Goal: Task Accomplishment & Management: Complete application form

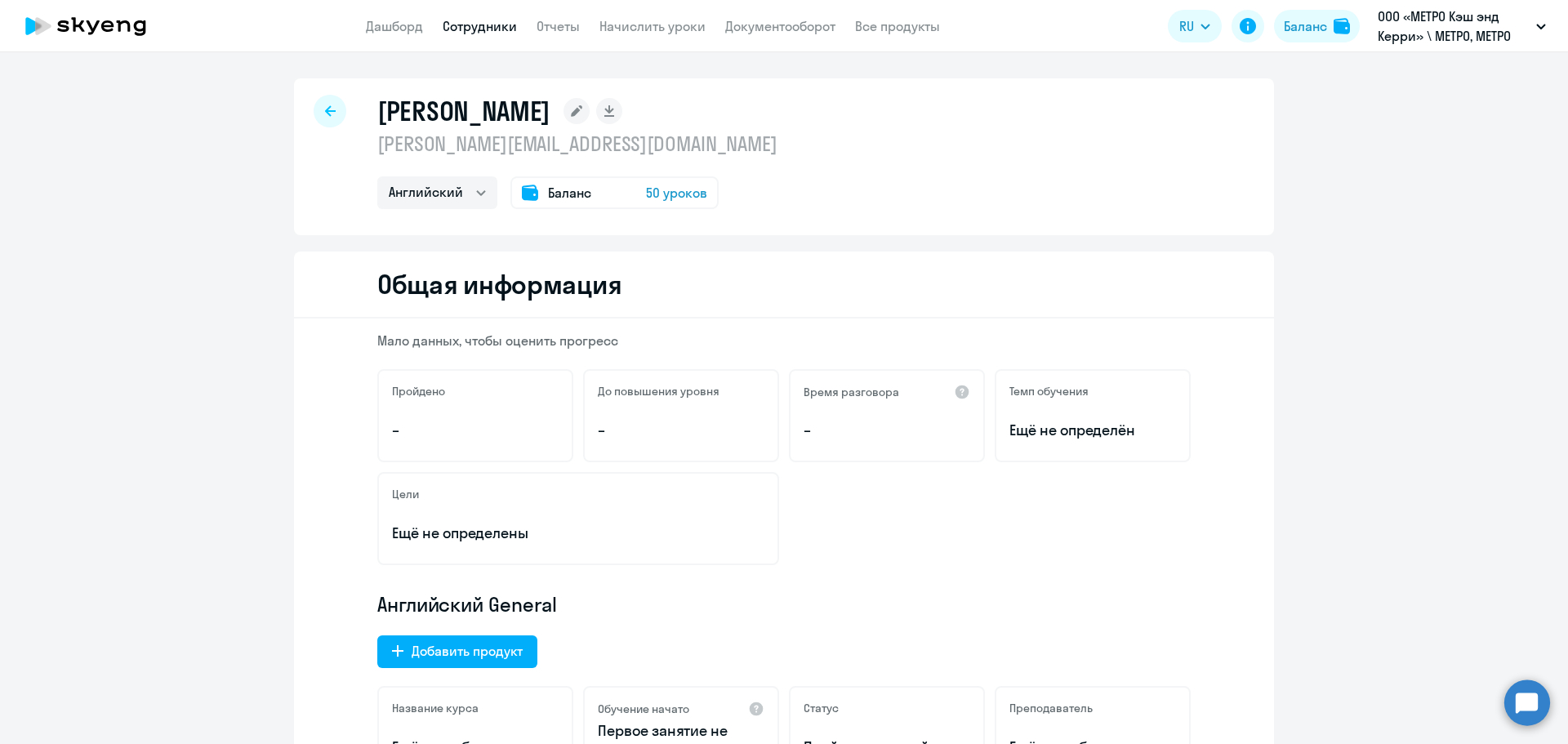
select select "english"
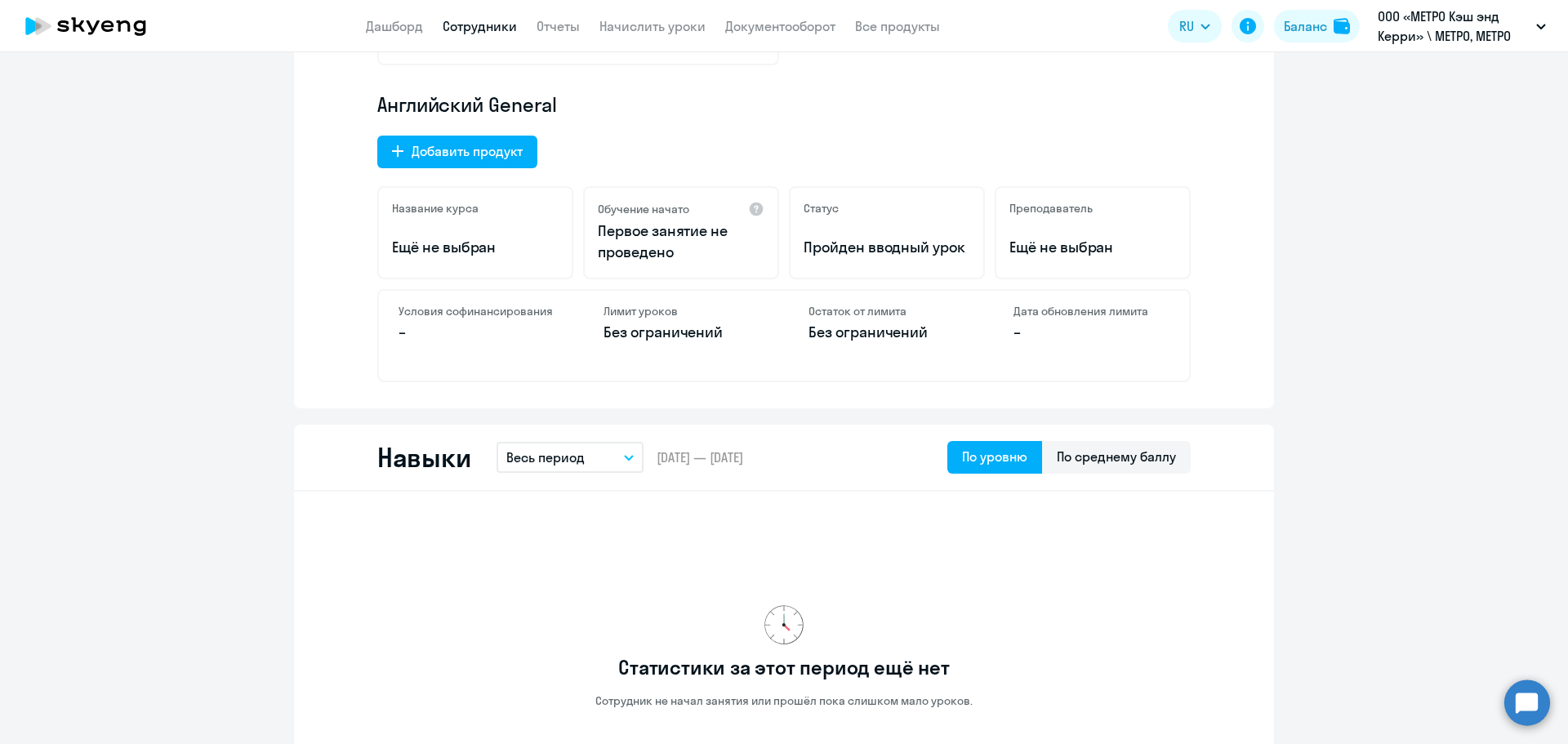
scroll to position [327, 0]
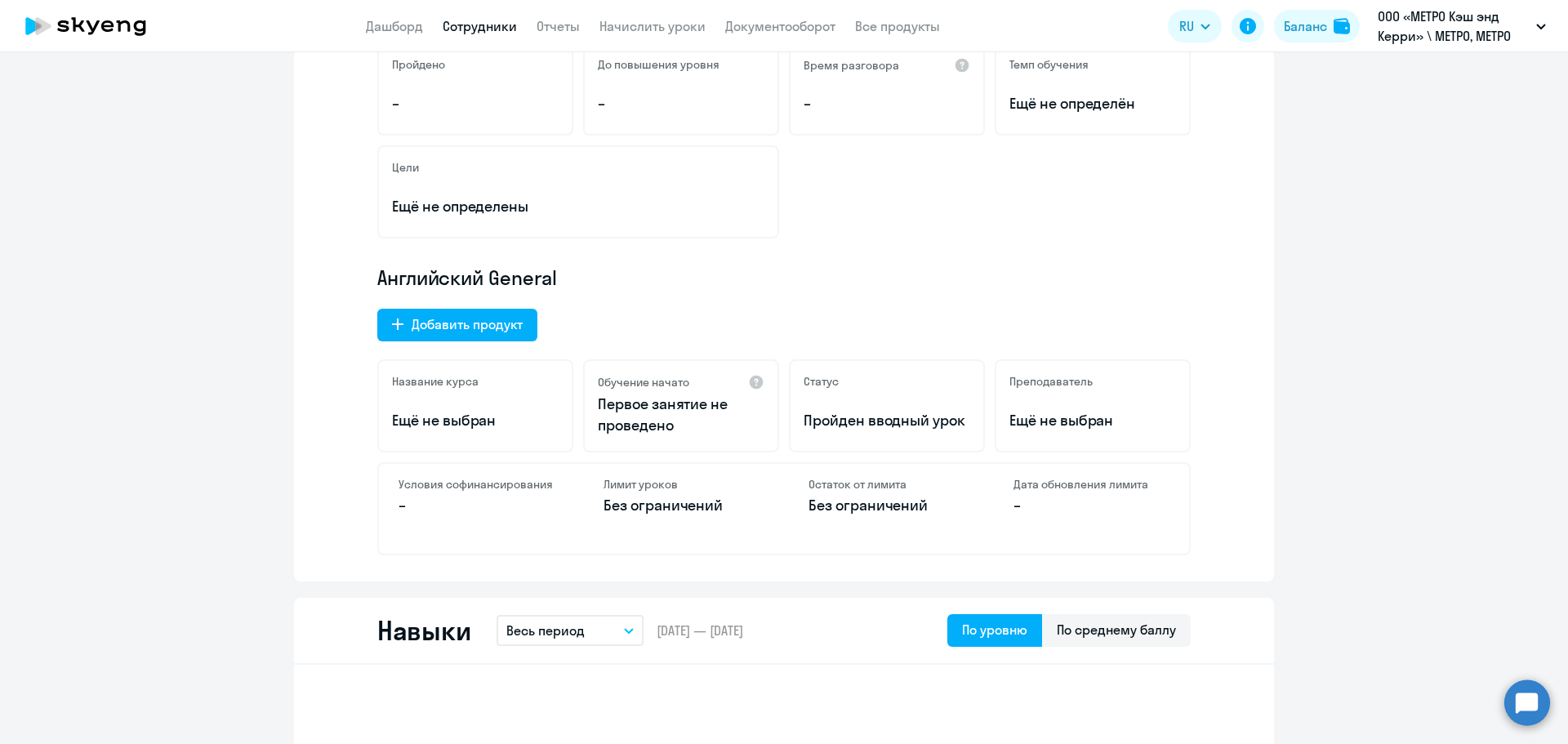
click at [508, 30] on link "Сотрудники" at bounding box center [479, 25] width 74 height 16
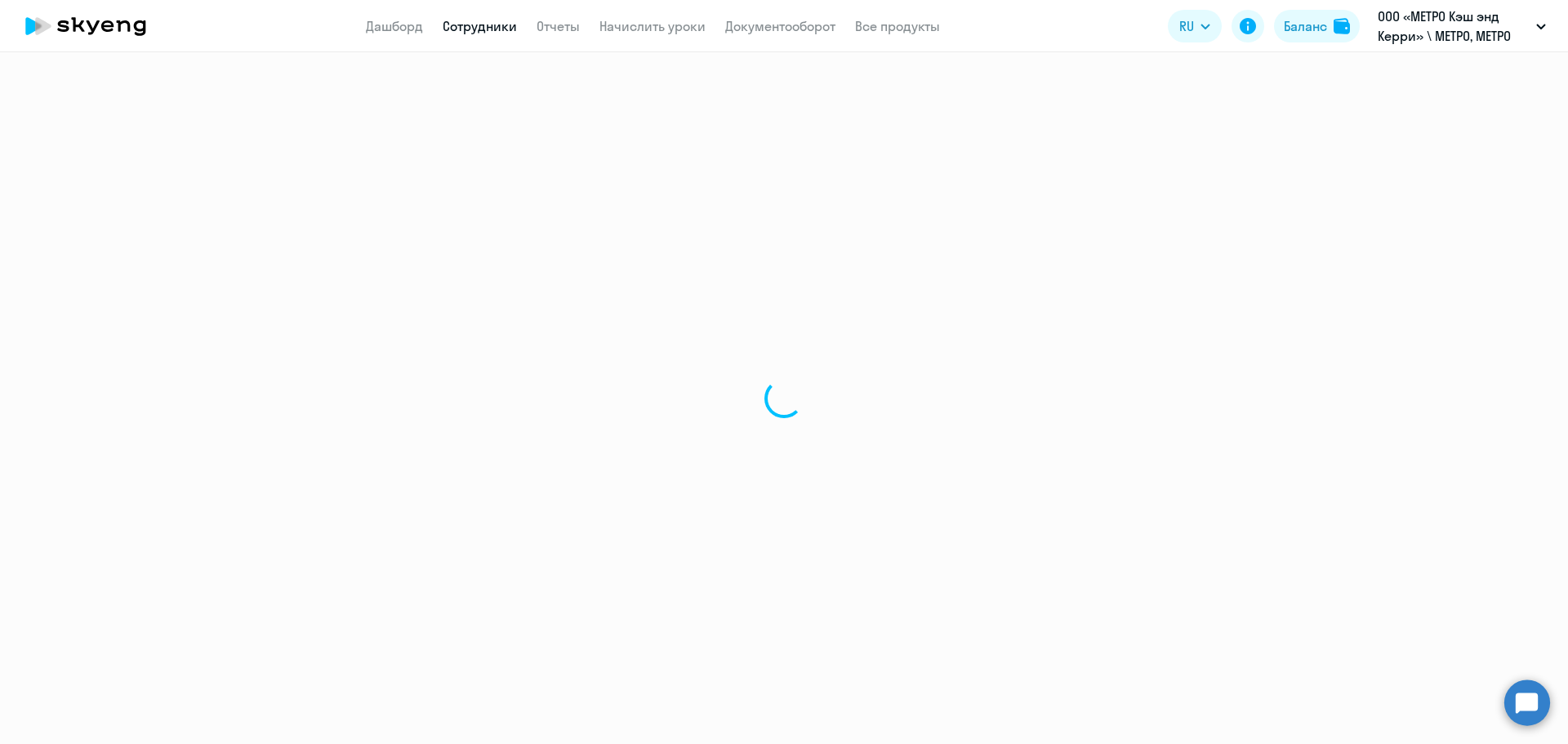
select select "30"
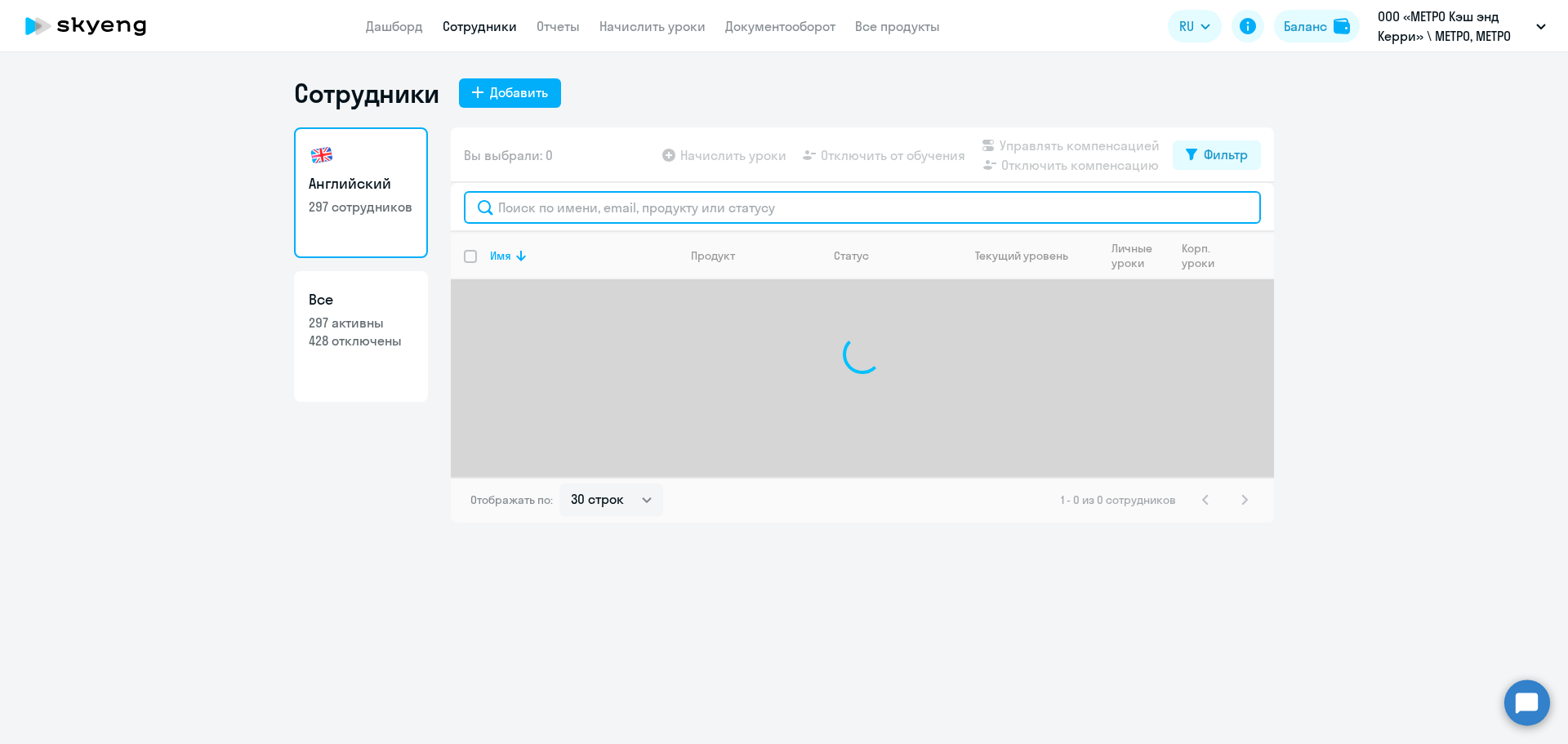
click at [572, 193] on input "text" at bounding box center [861, 207] width 797 height 33
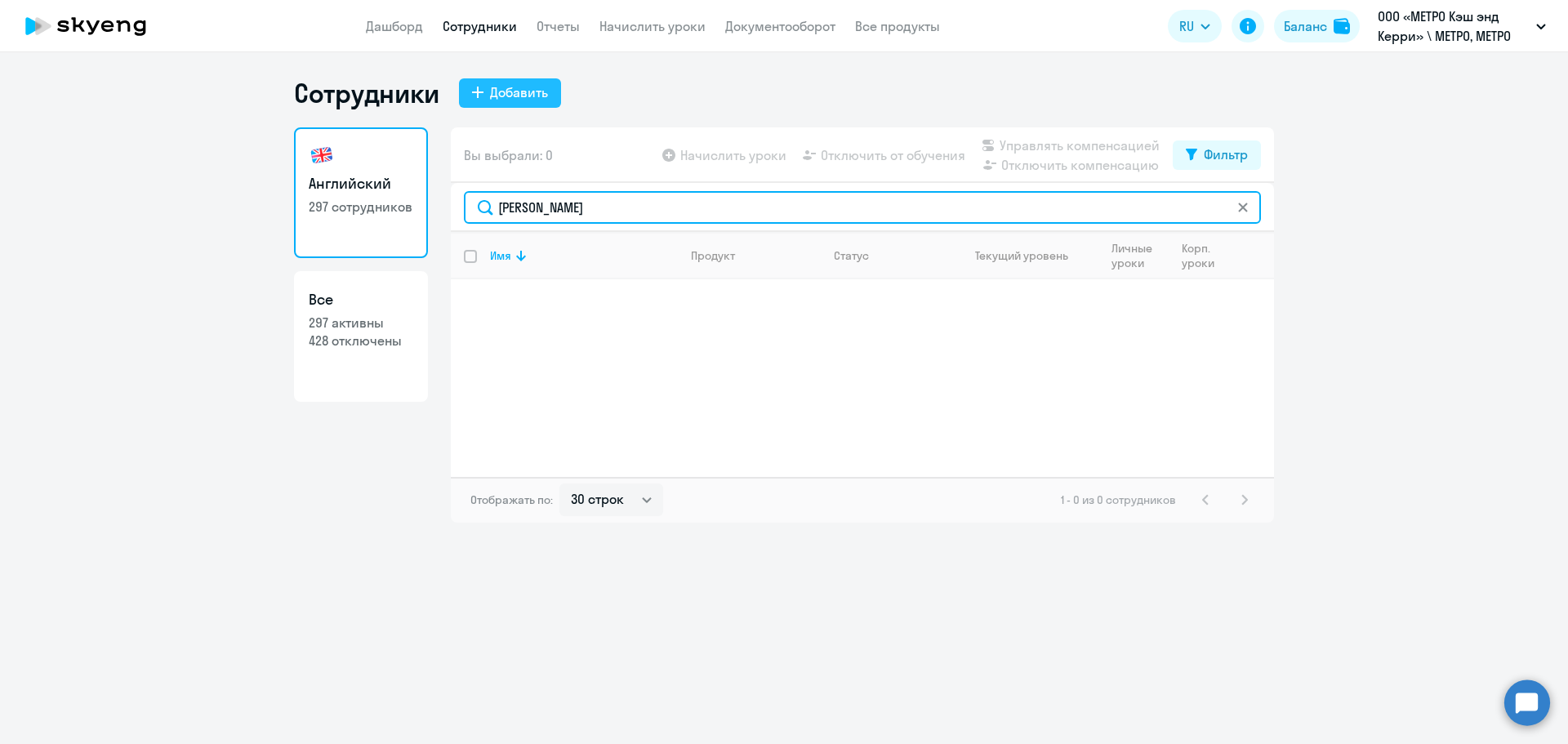
type input "[PERSON_NAME]"
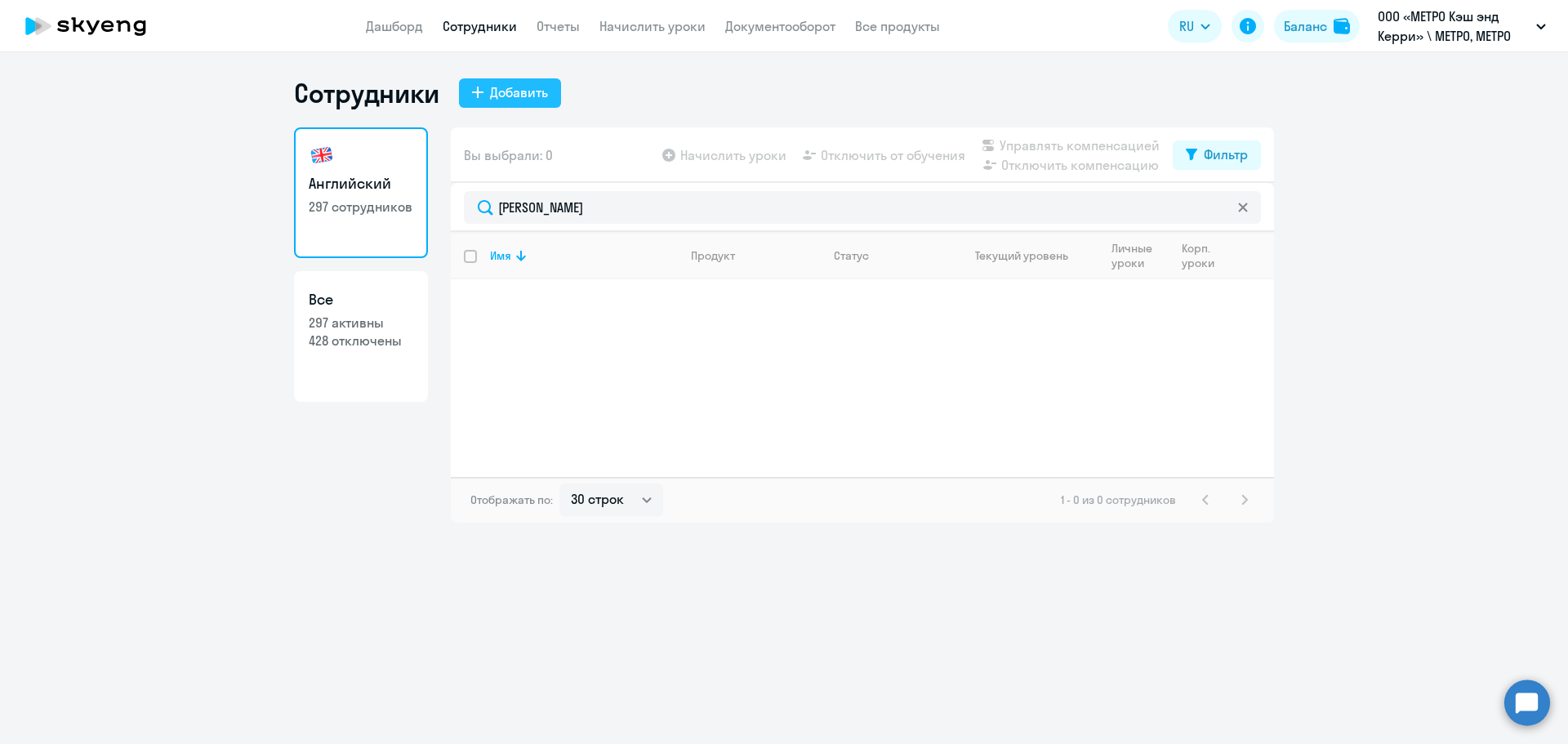
click at [550, 98] on button "Добавить" at bounding box center [509, 93] width 102 height 29
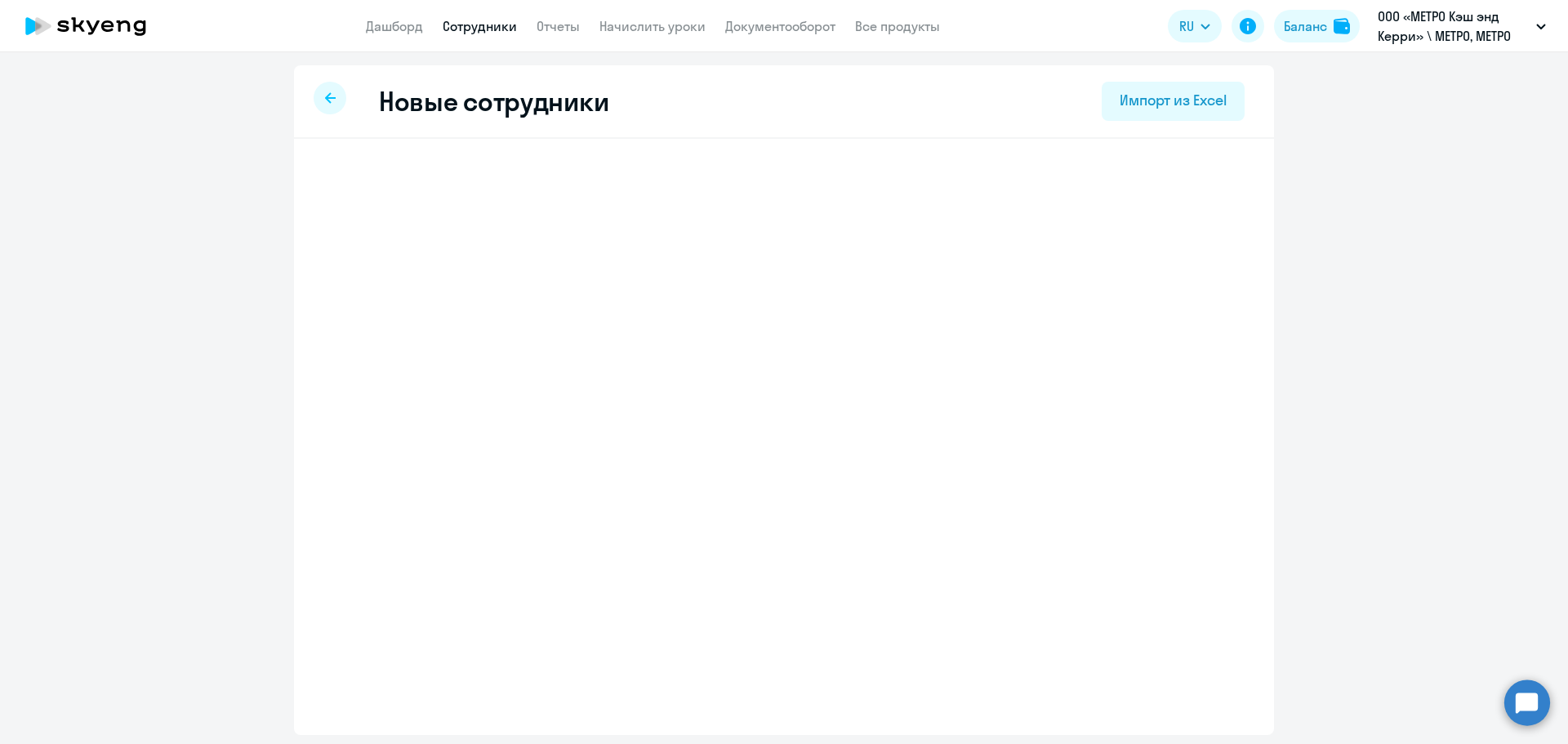
select select "english_adult_not_native_speaker"
select select "3"
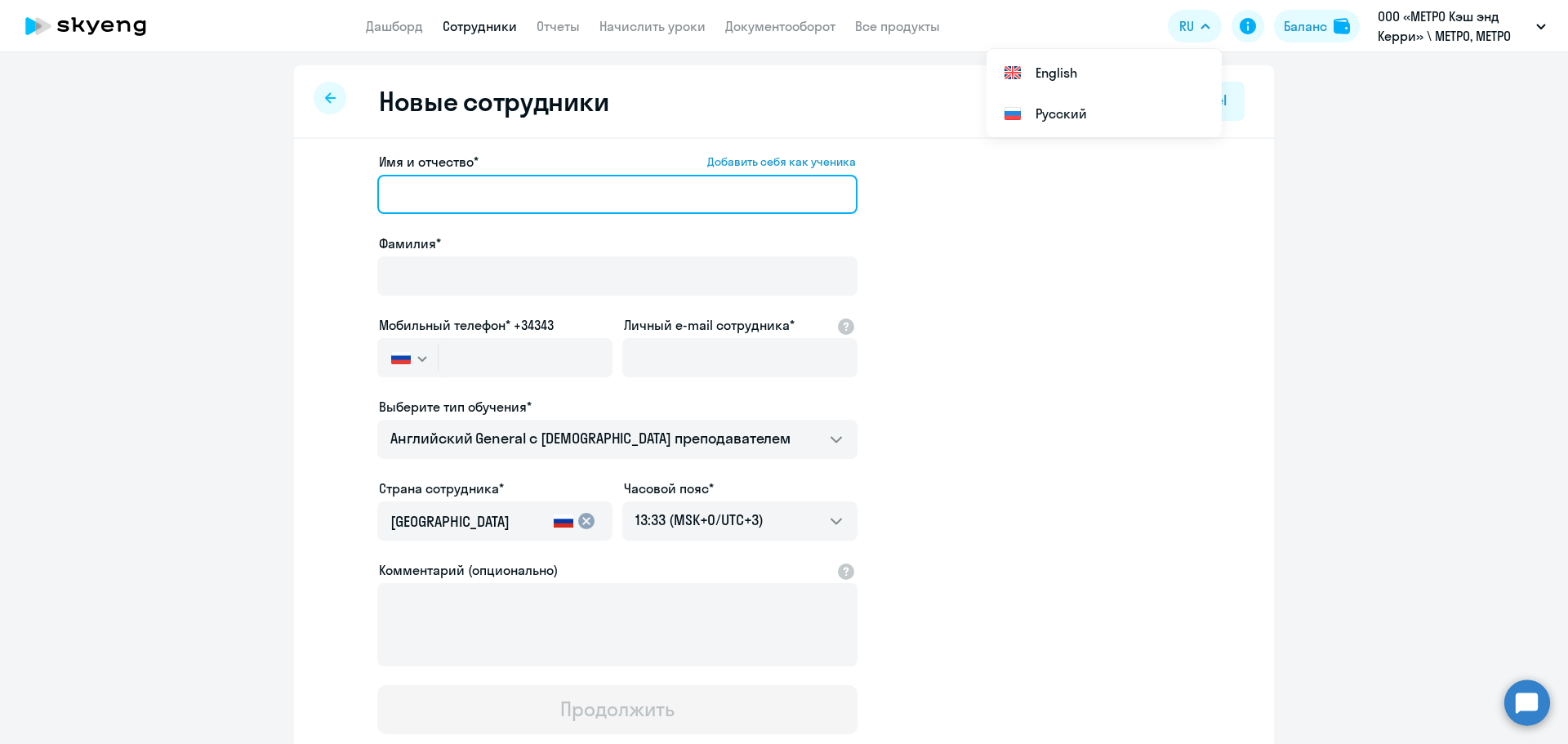
click at [425, 184] on input "Имя и отчество* Добавить себя как ученика" at bounding box center [617, 195] width 480 height 39
paste input "[PERSON_NAME]"
click at [412, 196] on input "[PERSON_NAME]" at bounding box center [617, 195] width 480 height 39
type input "[PERSON_NAME]"
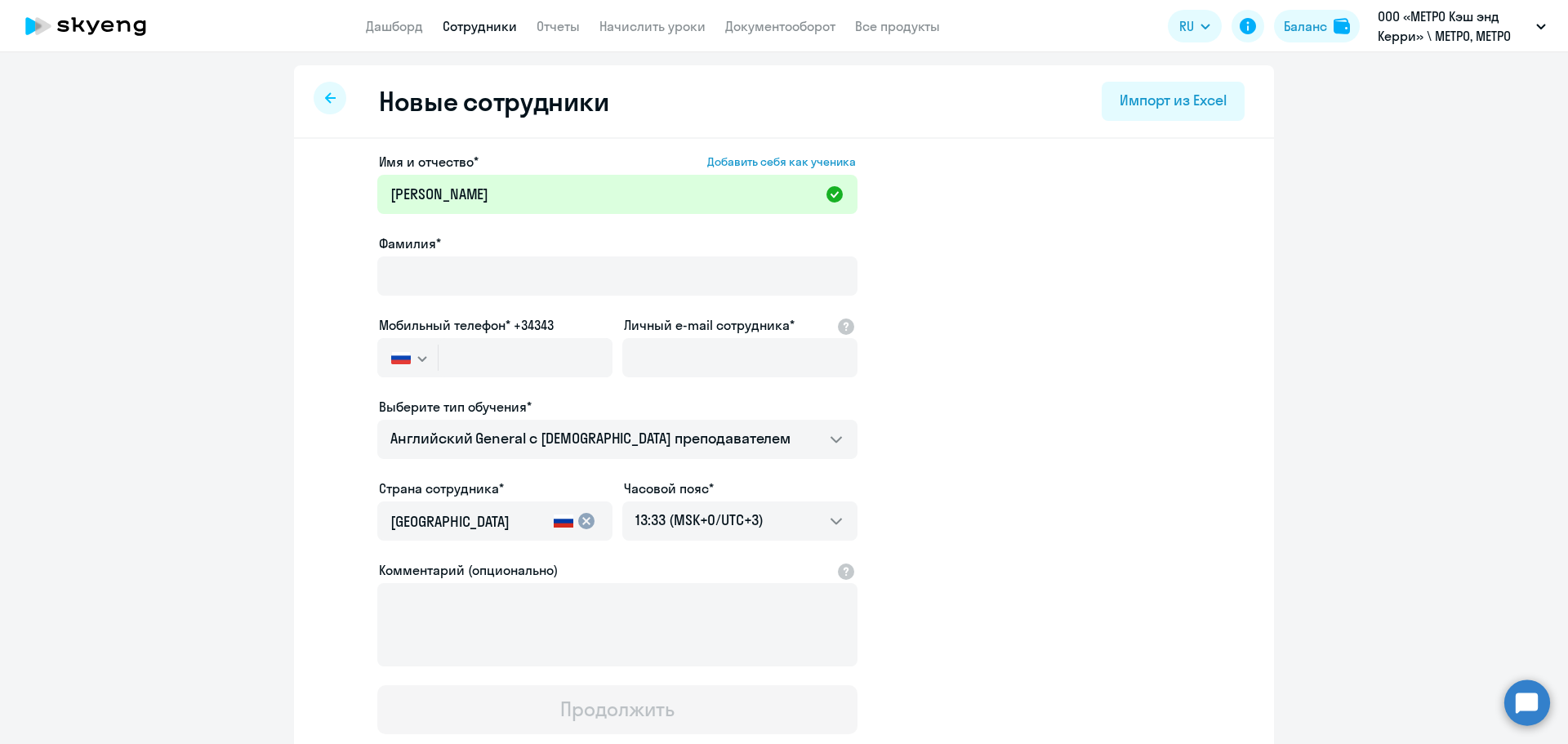
click at [414, 254] on div "Фамилия*" at bounding box center [617, 267] width 480 height 68
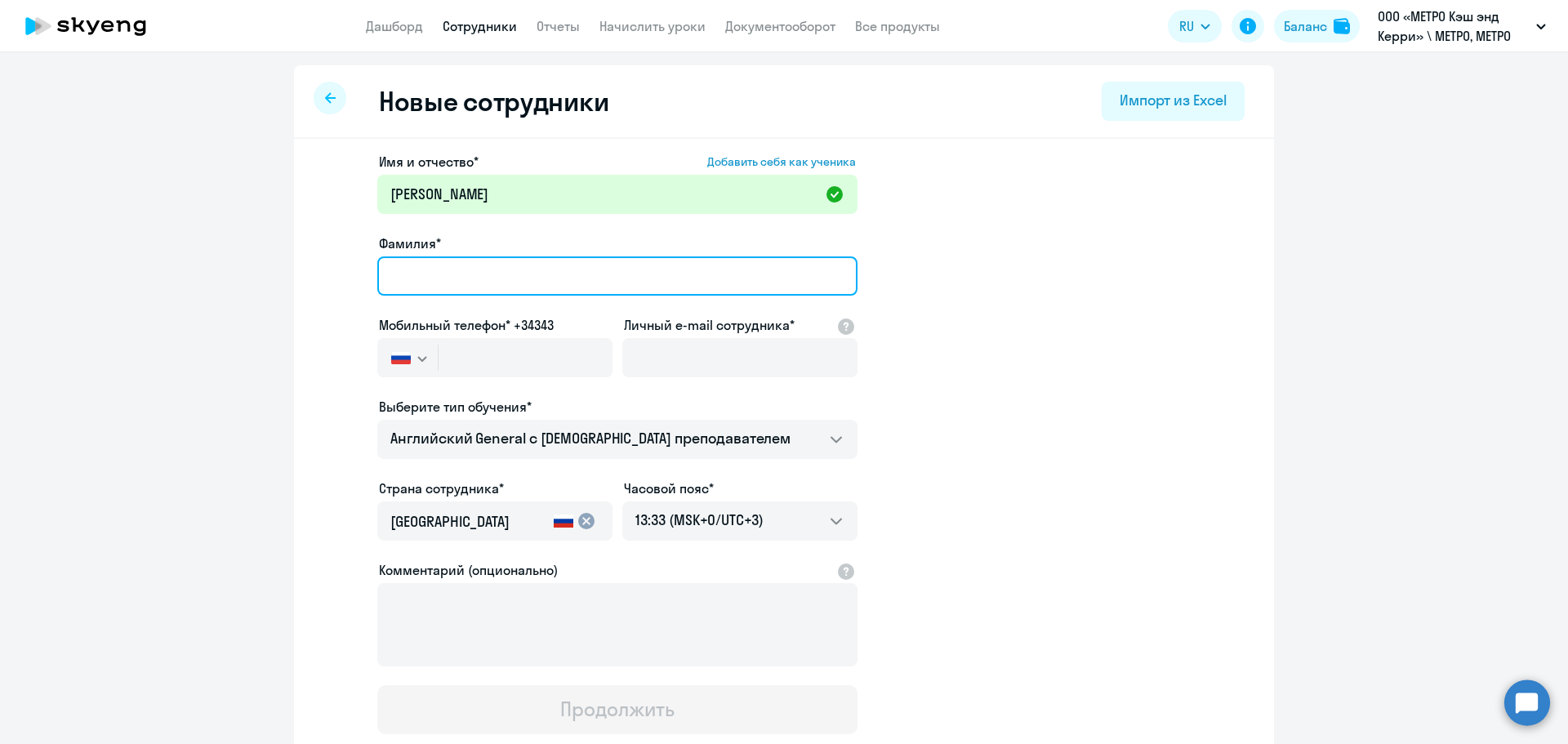
click at [411, 270] on input "Фамилия*" at bounding box center [617, 276] width 480 height 39
paste input "[PERSON_NAME]"
type input "[PERSON_NAME]"
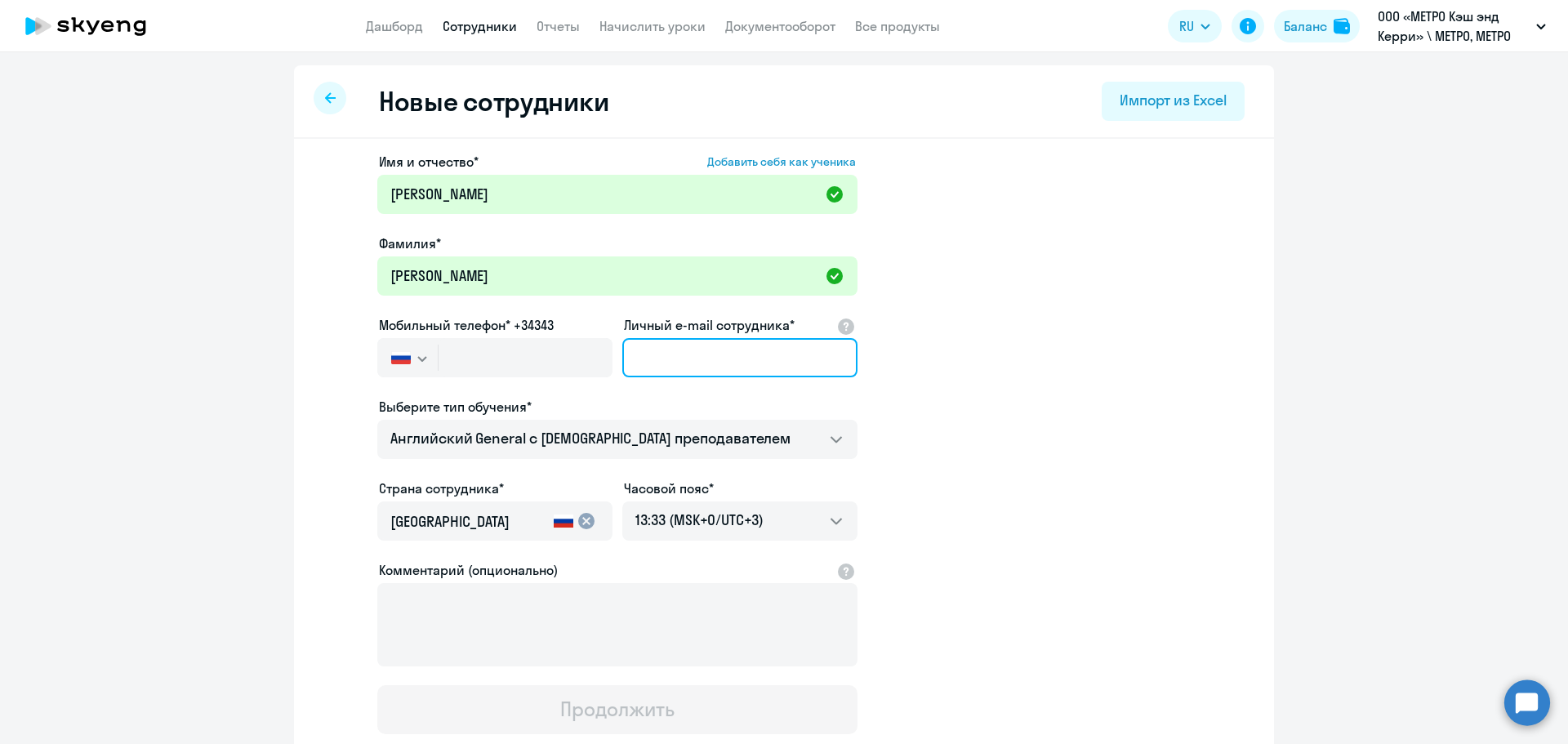
click at [674, 356] on input "Личный e-mail сотрудника*" at bounding box center [740, 357] width 235 height 39
paste input "[EMAIL_ADDRESS][DOMAIN_NAME]"
type input "[EMAIL_ADDRESS][DOMAIN_NAME]"
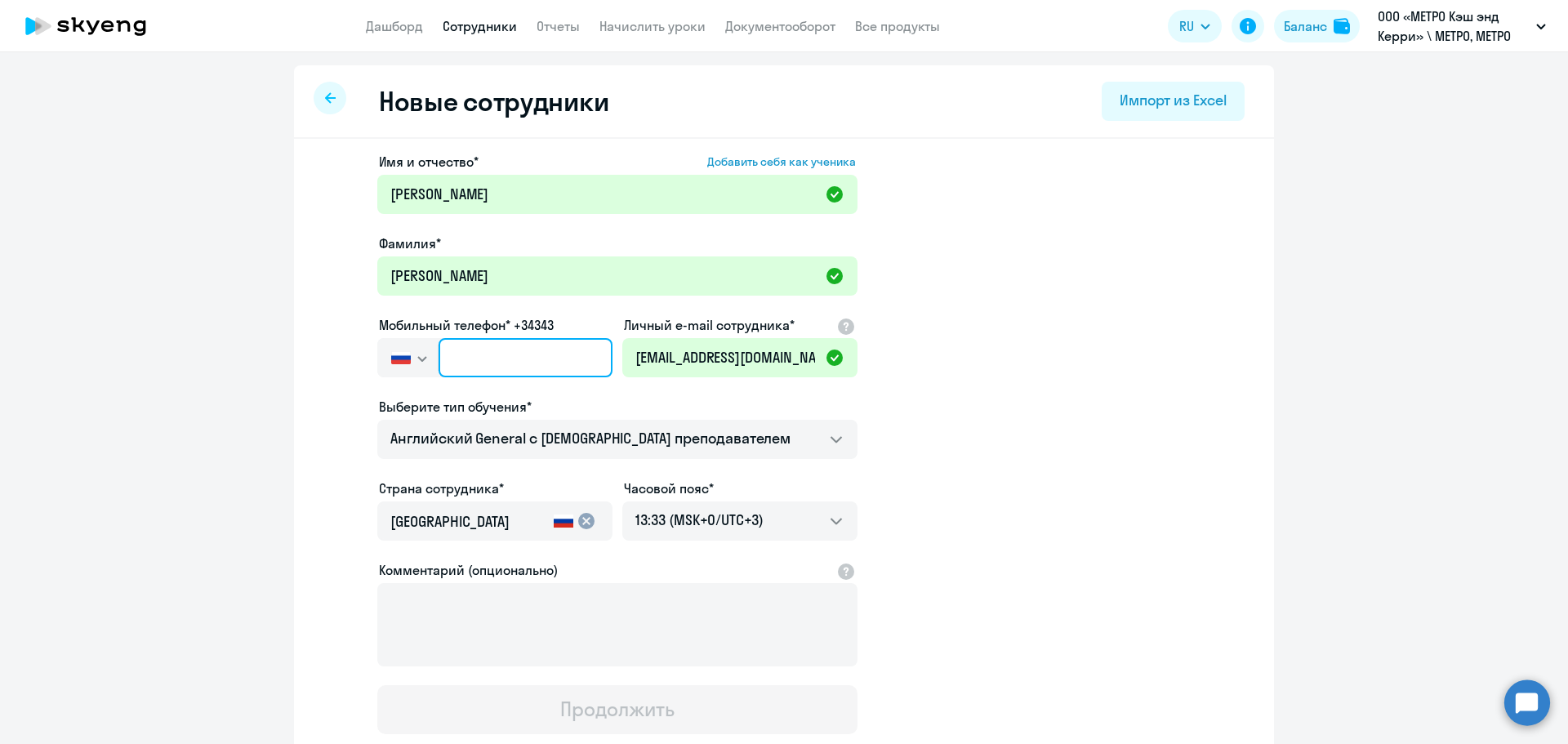
click at [543, 373] on input "text" at bounding box center [525, 357] width 174 height 39
paste input "[PHONE_NUMBER]"
type input "[PHONE_NUMBER]"
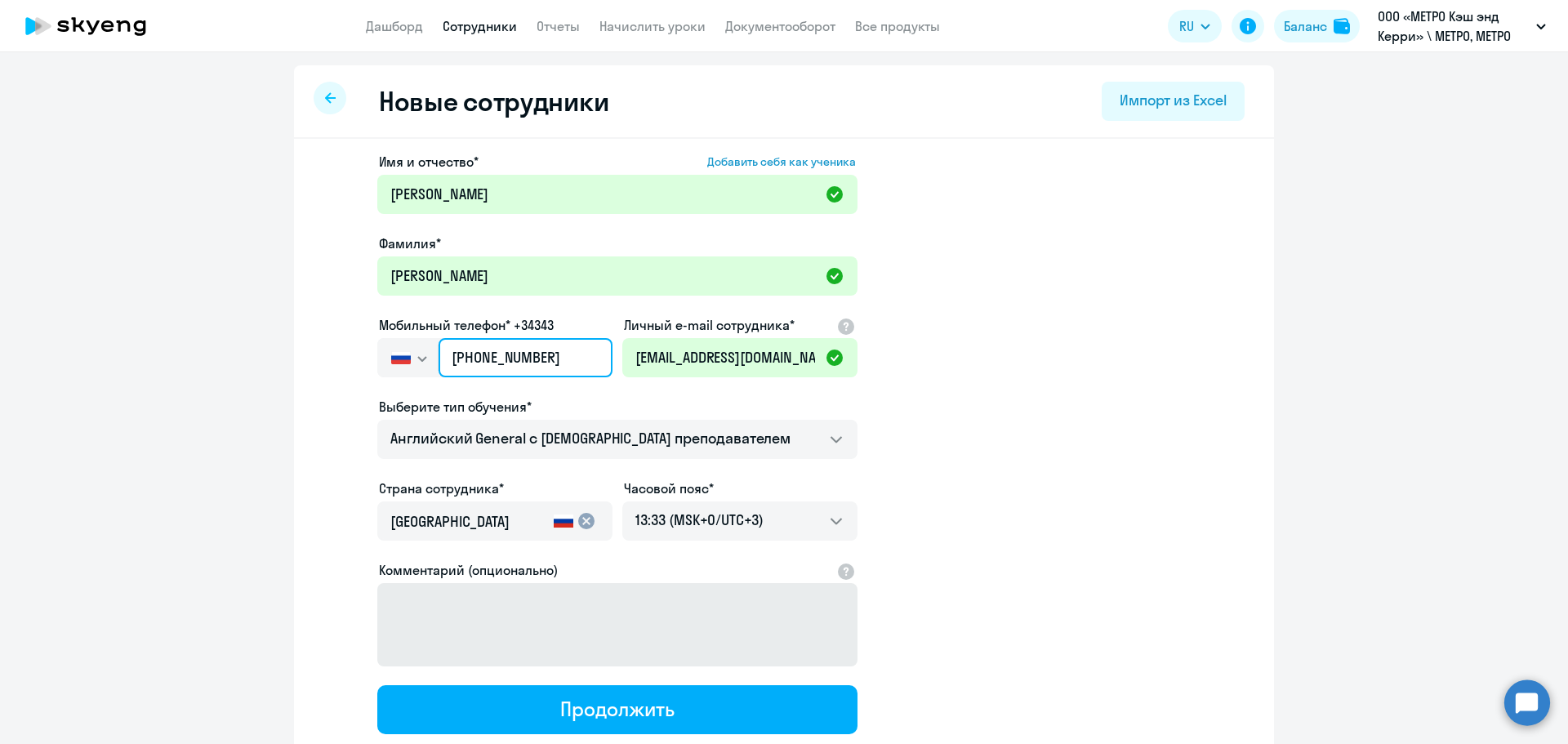
scroll to position [81, 0]
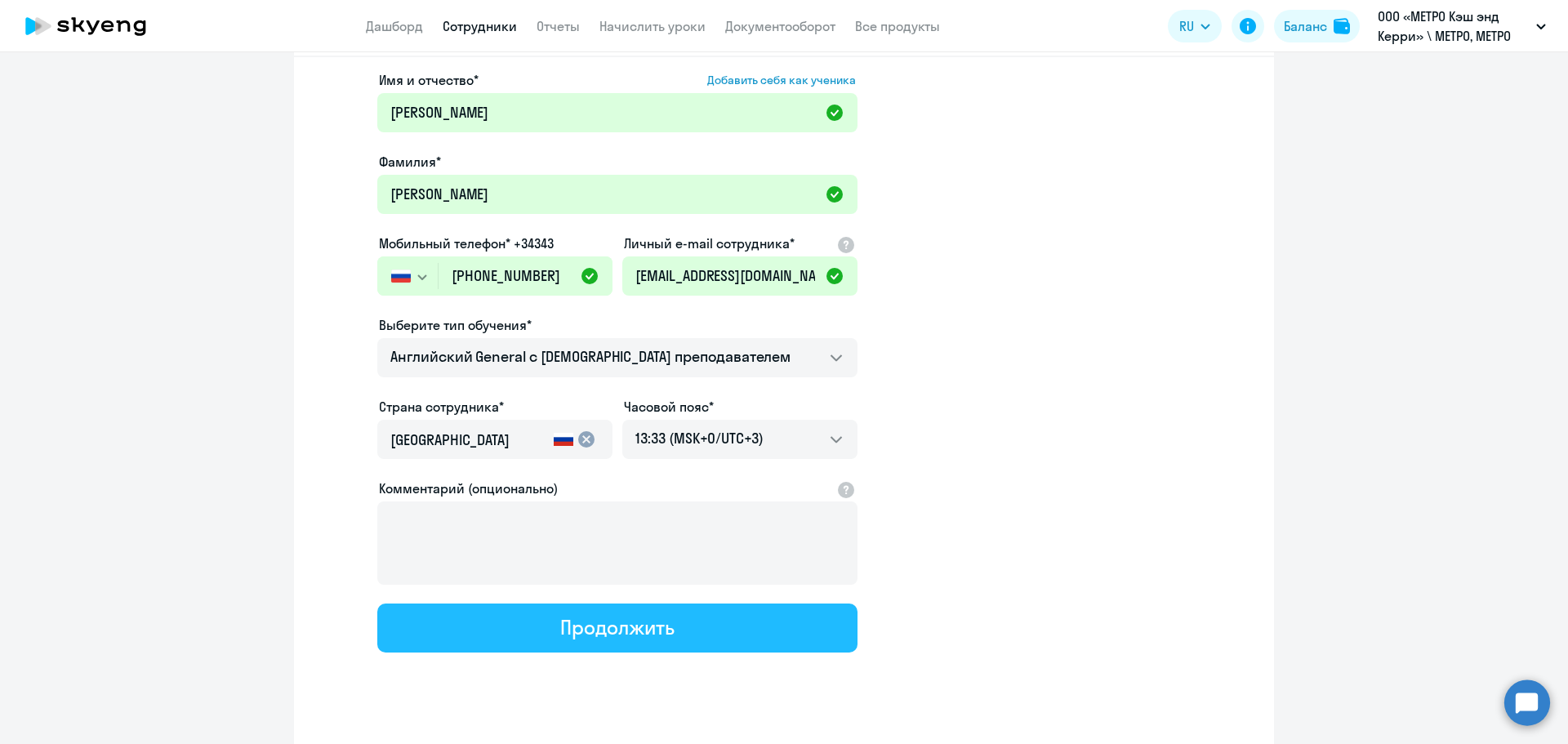
click at [657, 625] on div "Продолжить" at bounding box center [616, 627] width 113 height 26
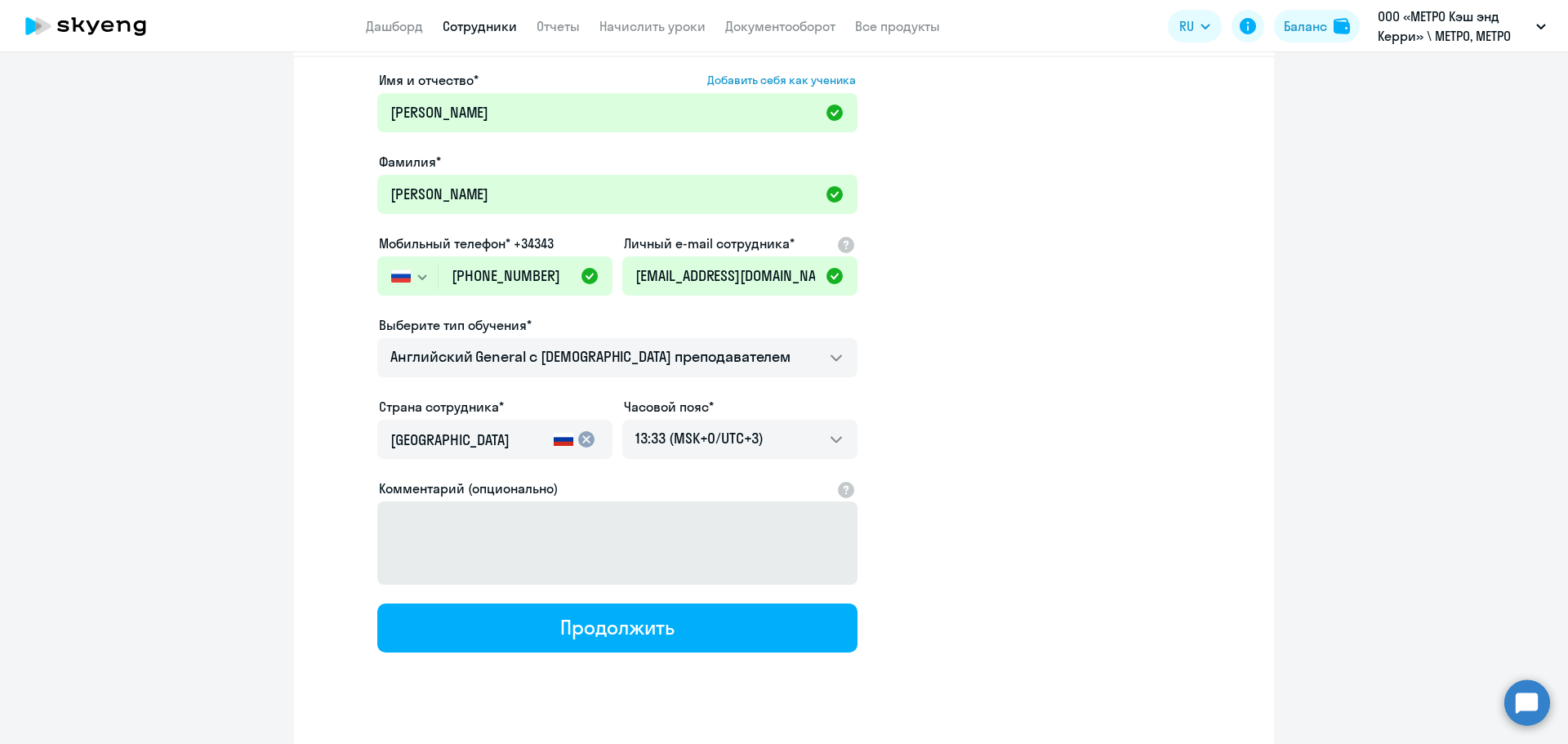
select select "english_adult_not_native_speaker"
select select "3"
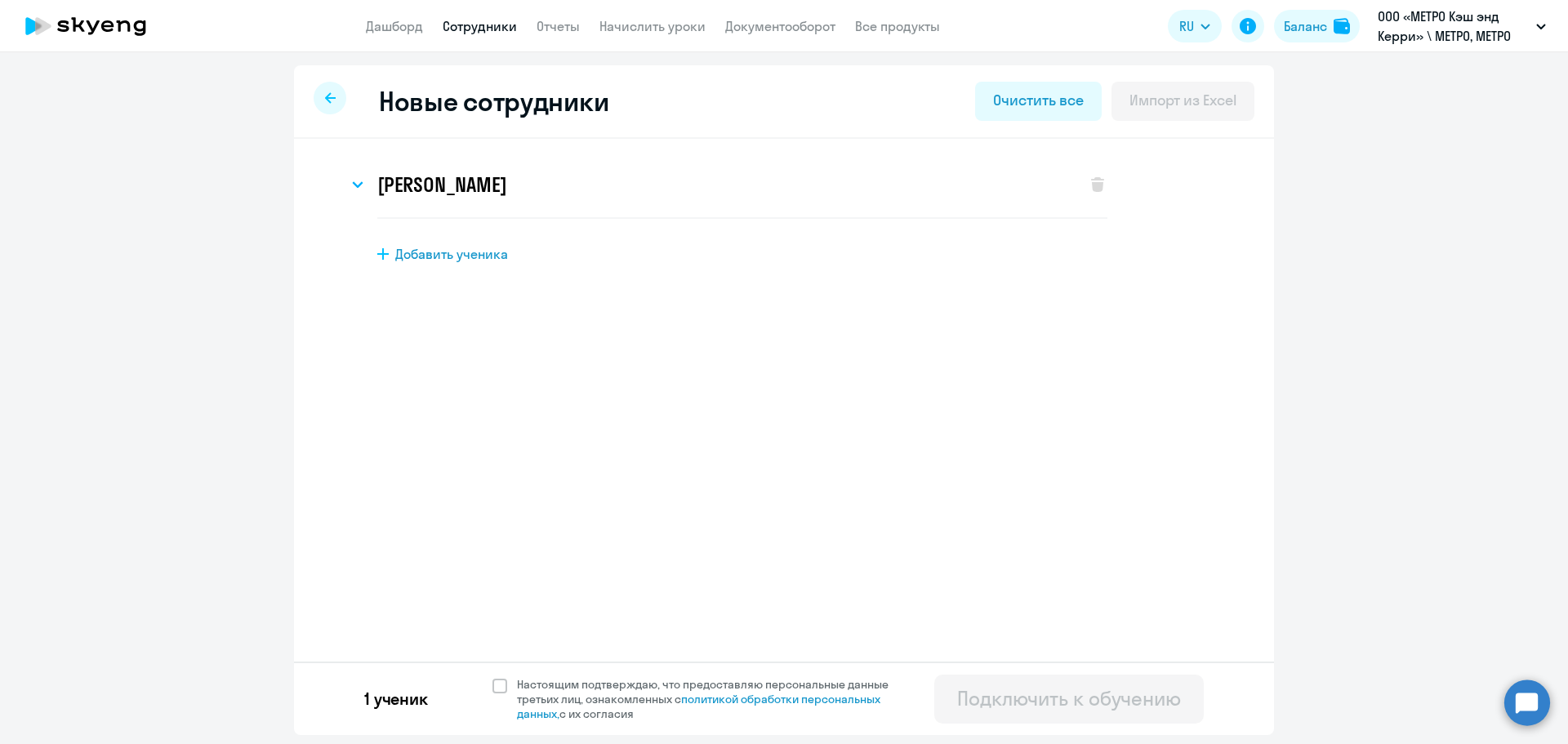
scroll to position [0, 0]
click at [496, 684] on span at bounding box center [500, 686] width 15 height 15
click at [492, 677] on input "Настоящим подтверждаю, что предоставляю персональные данные третьих лиц, ознако…" at bounding box center [491, 676] width 1 height 1
checkbox input "true"
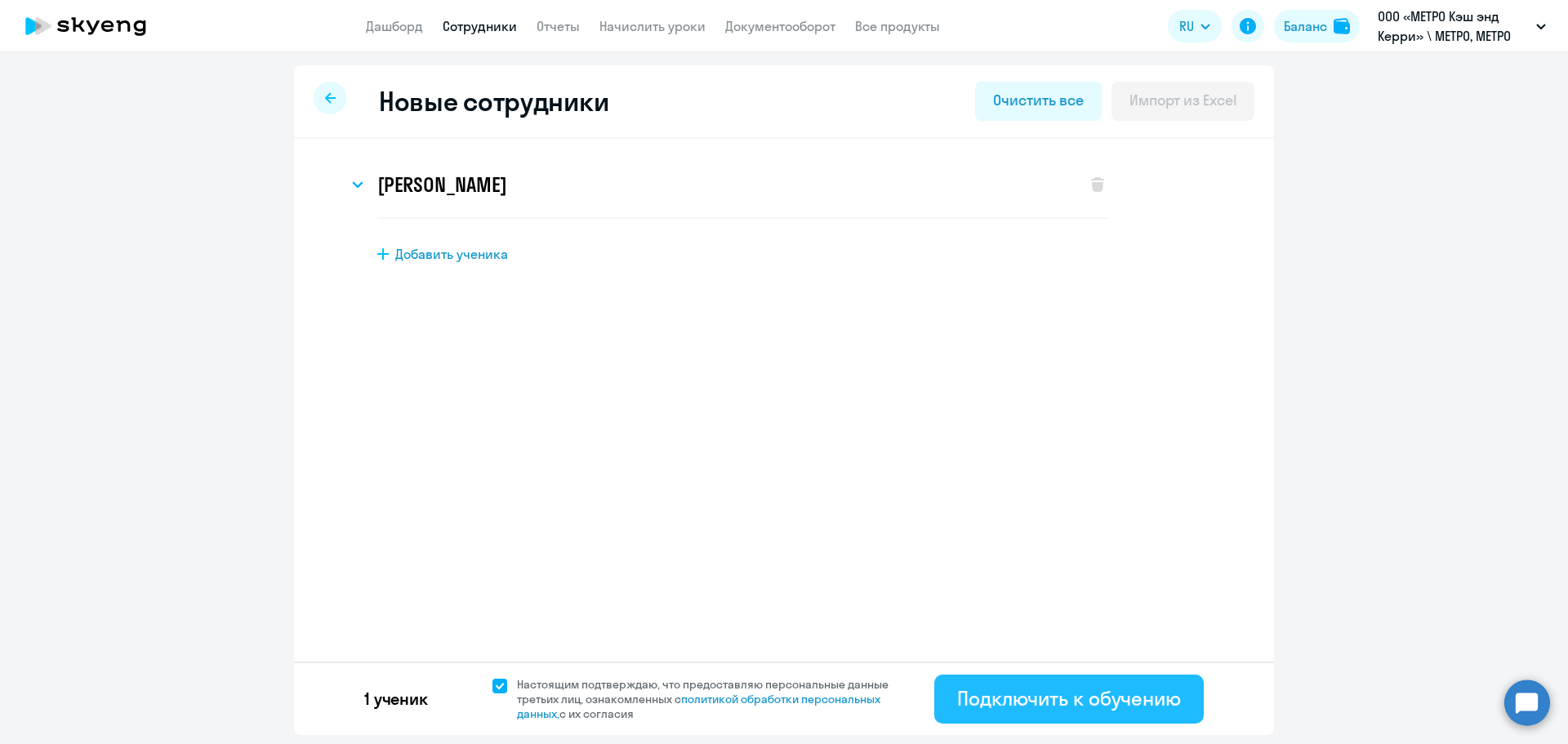
click at [1054, 710] on button "Подключить к обучению" at bounding box center [1069, 698] width 270 height 49
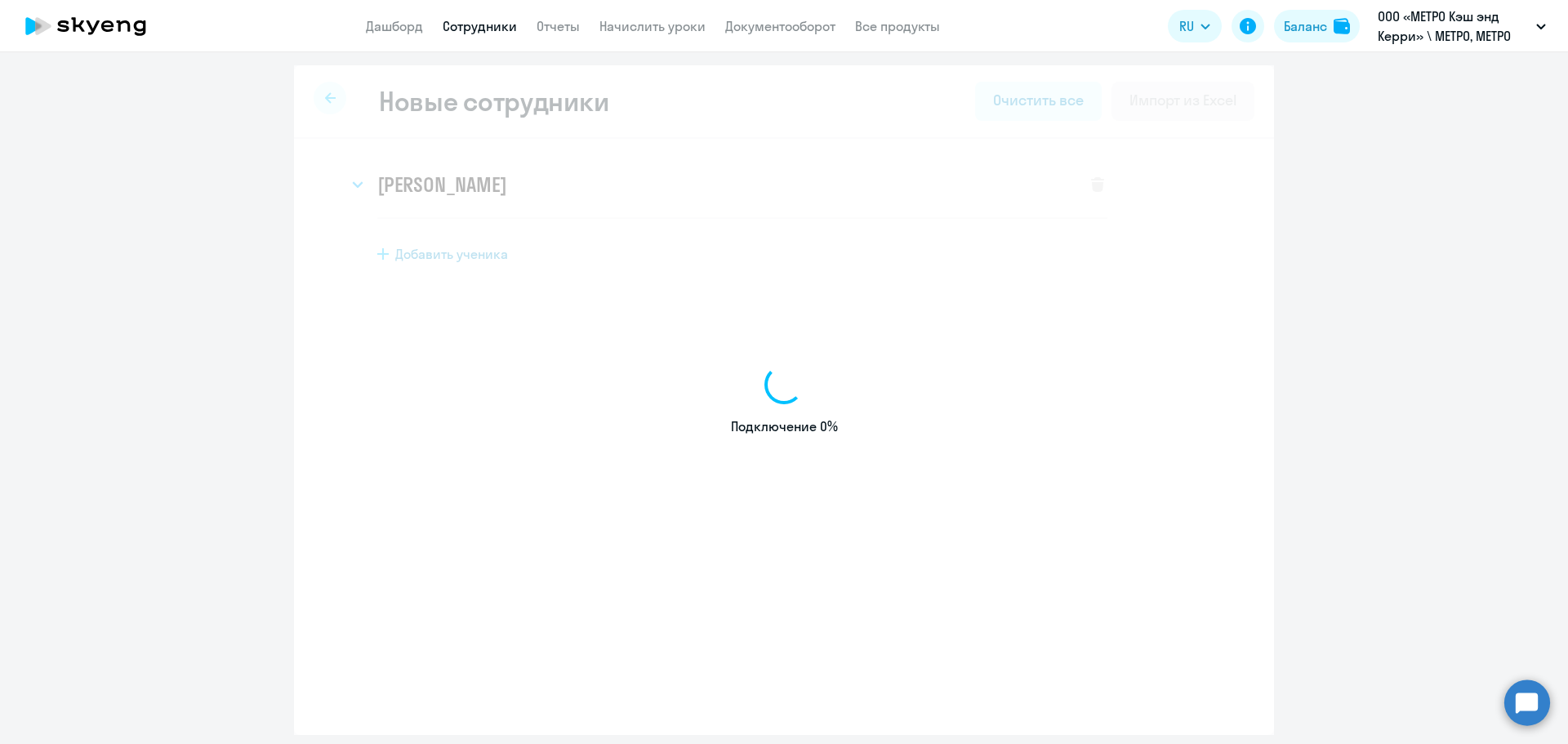
select select "english_adult_not_native_speaker"
select select "3"
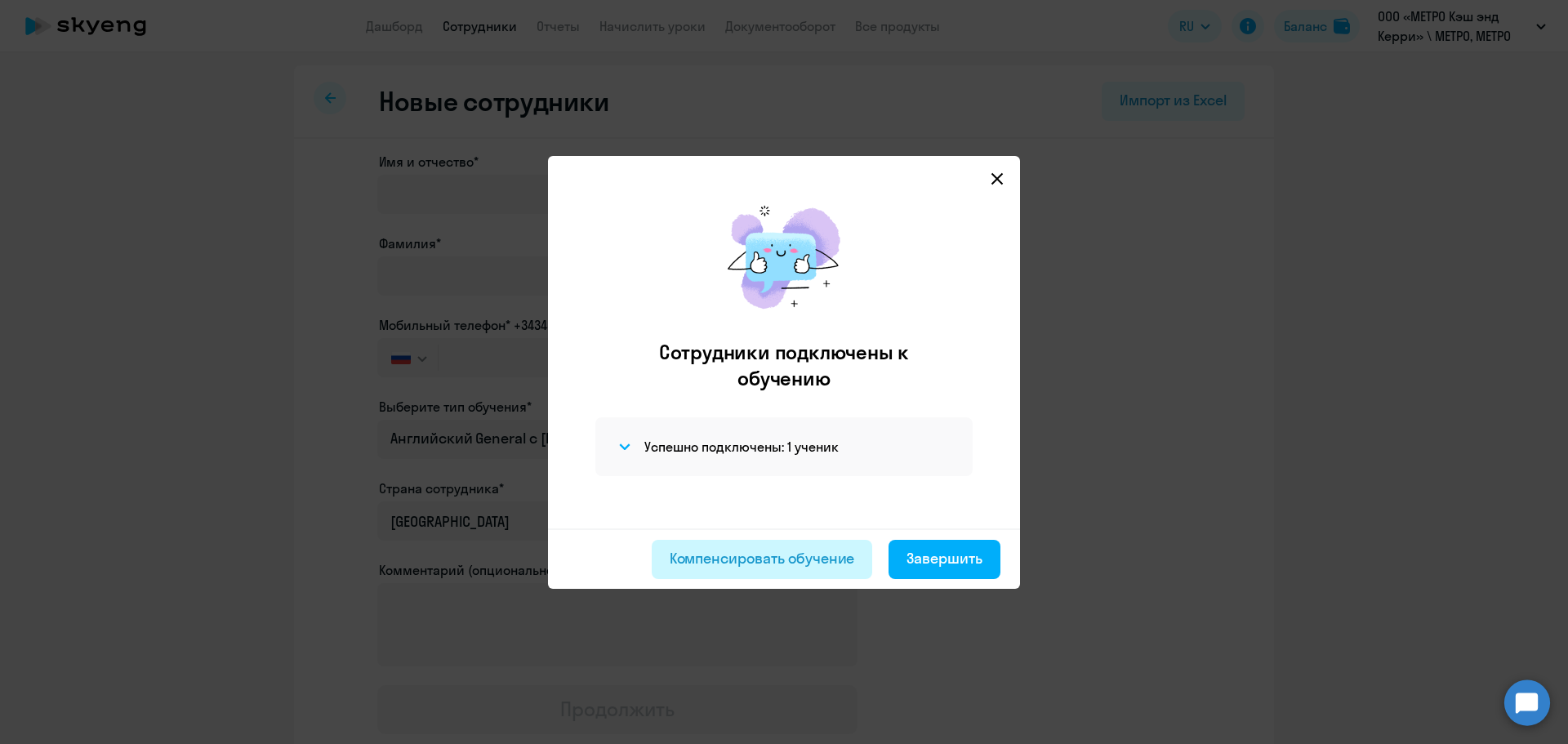
click at [818, 557] on div "Компенсировать обучение" at bounding box center [762, 558] width 185 height 22
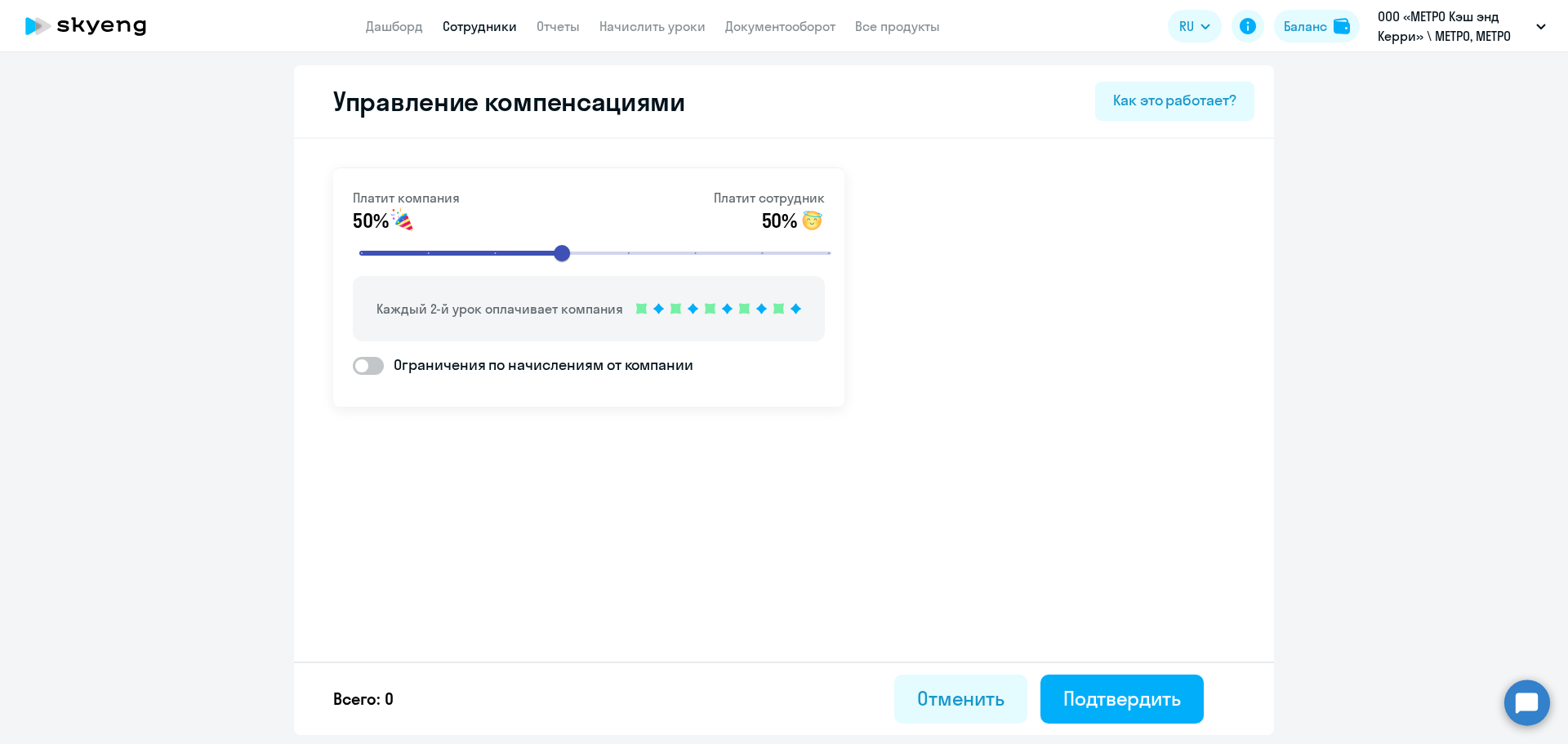
click at [474, 35] on app-menu-item-link "Сотрудники" at bounding box center [479, 26] width 74 height 21
click at [634, 29] on link "Начислить уроки" at bounding box center [652, 25] width 106 height 16
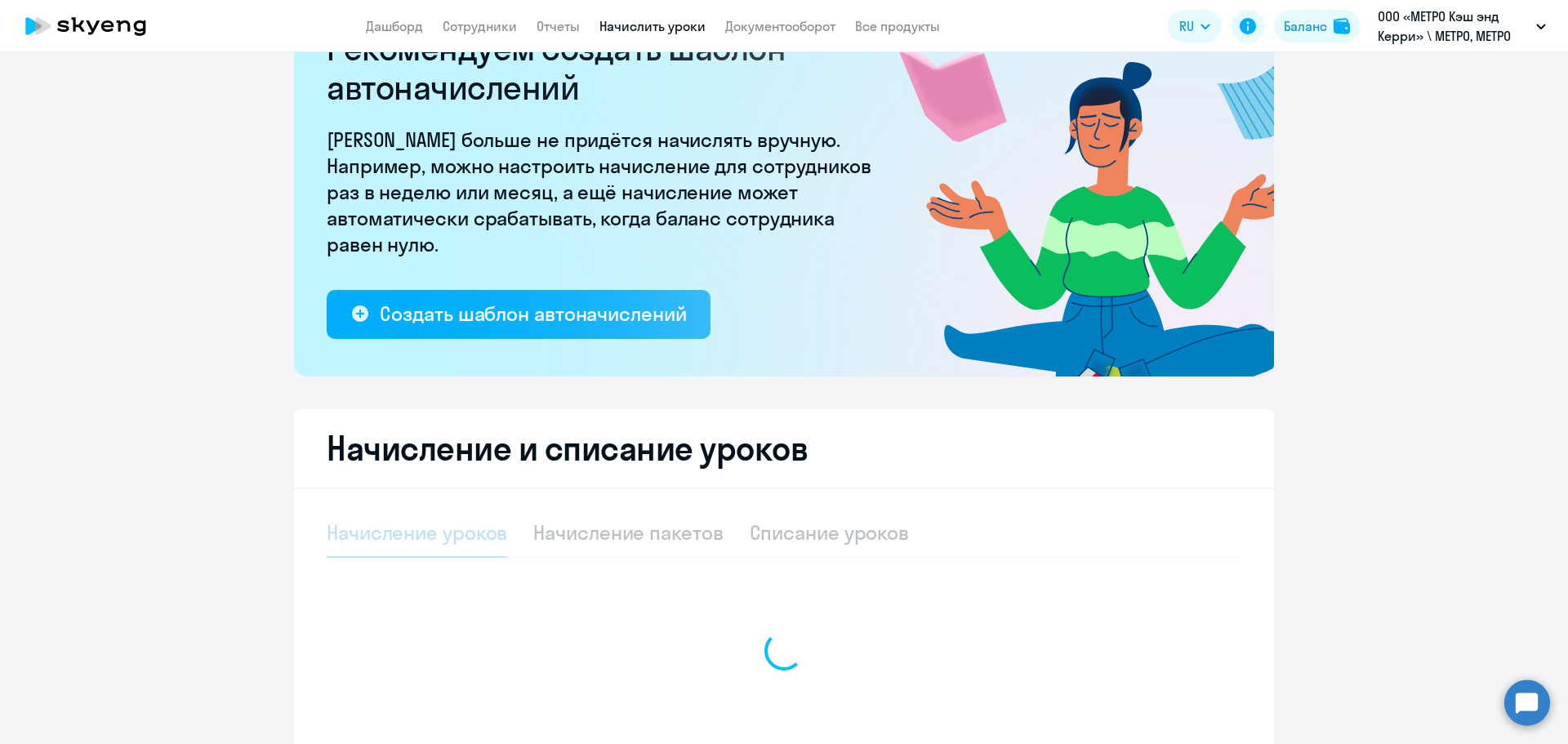
scroll to position [221, 0]
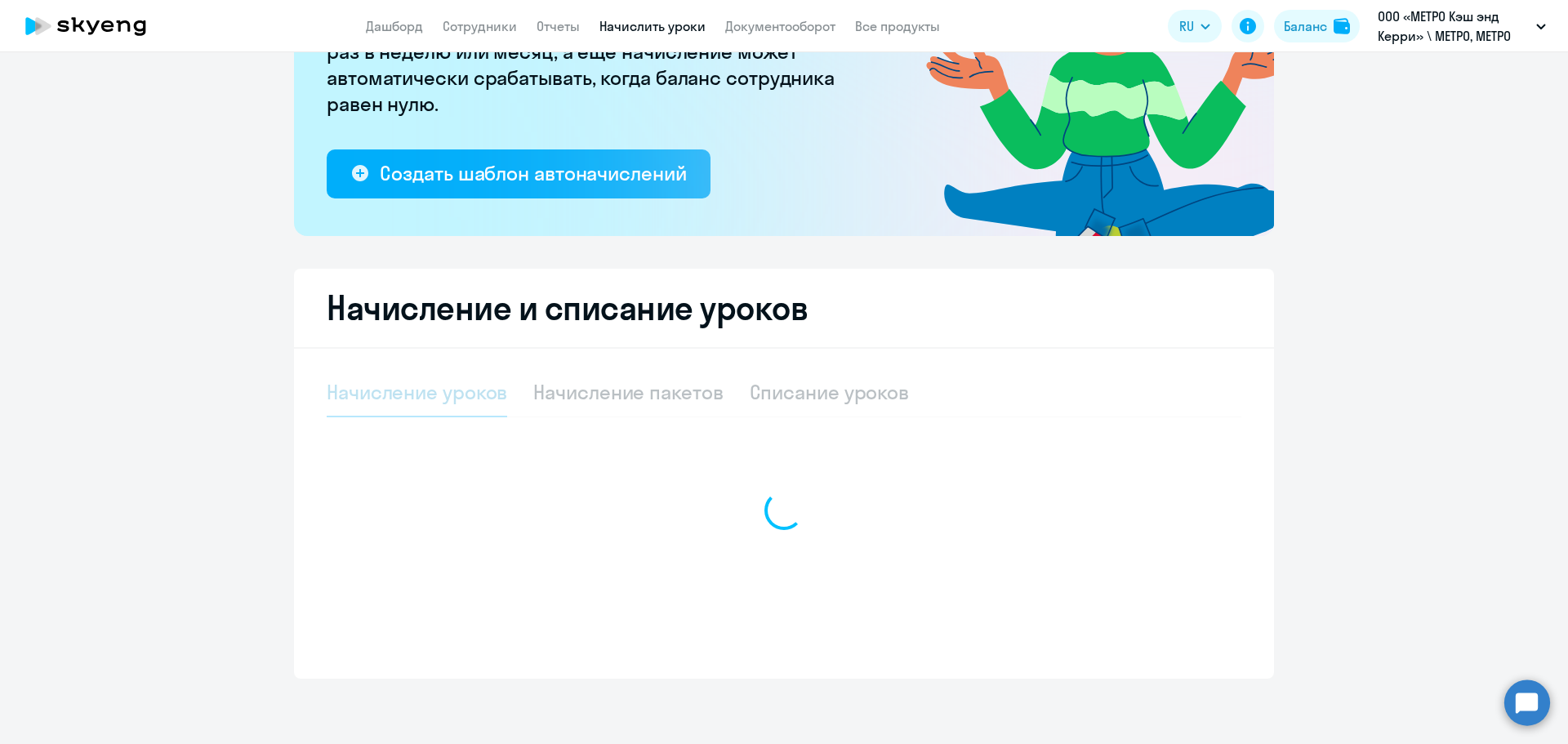
select select "10"
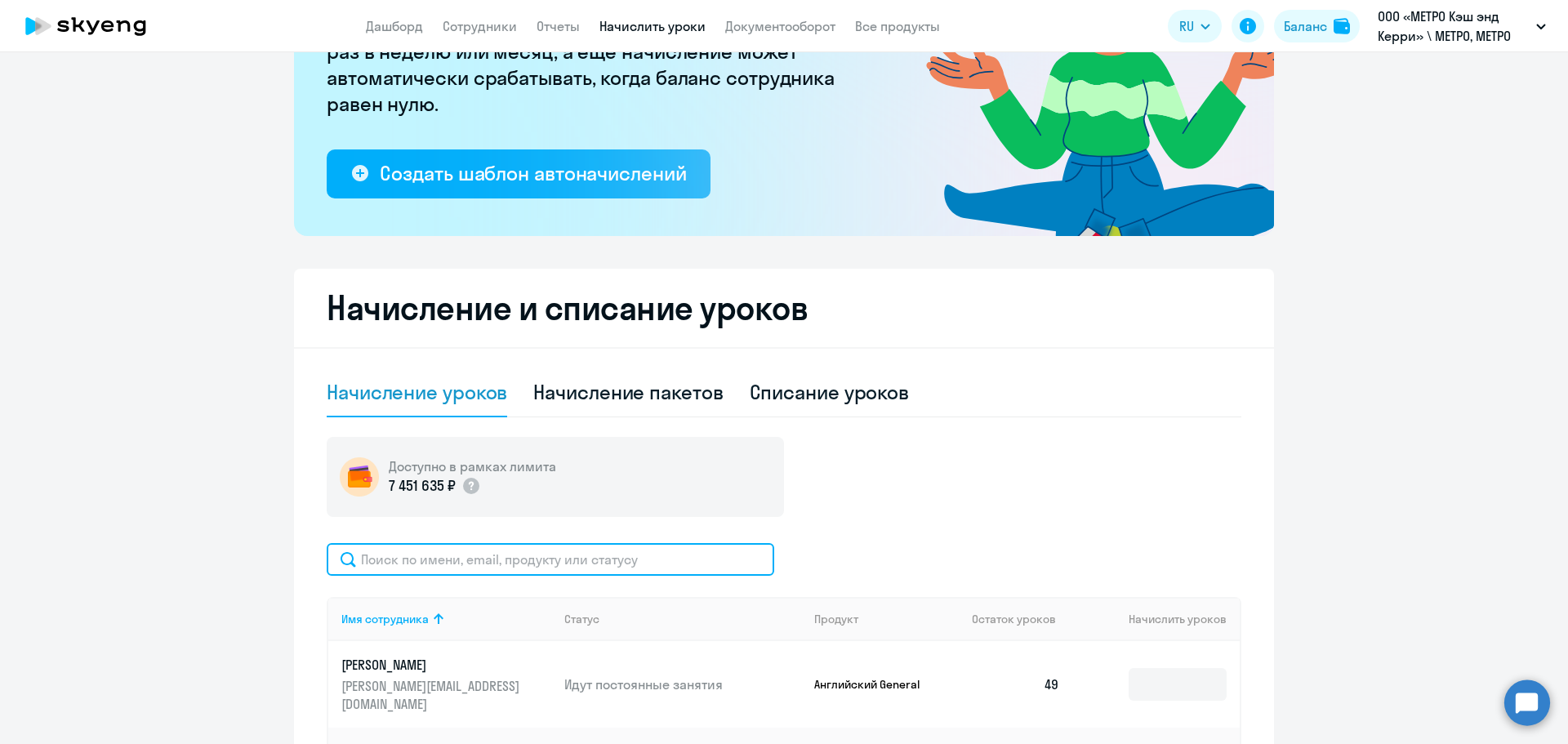
click at [463, 557] on input "text" at bounding box center [550, 559] width 447 height 33
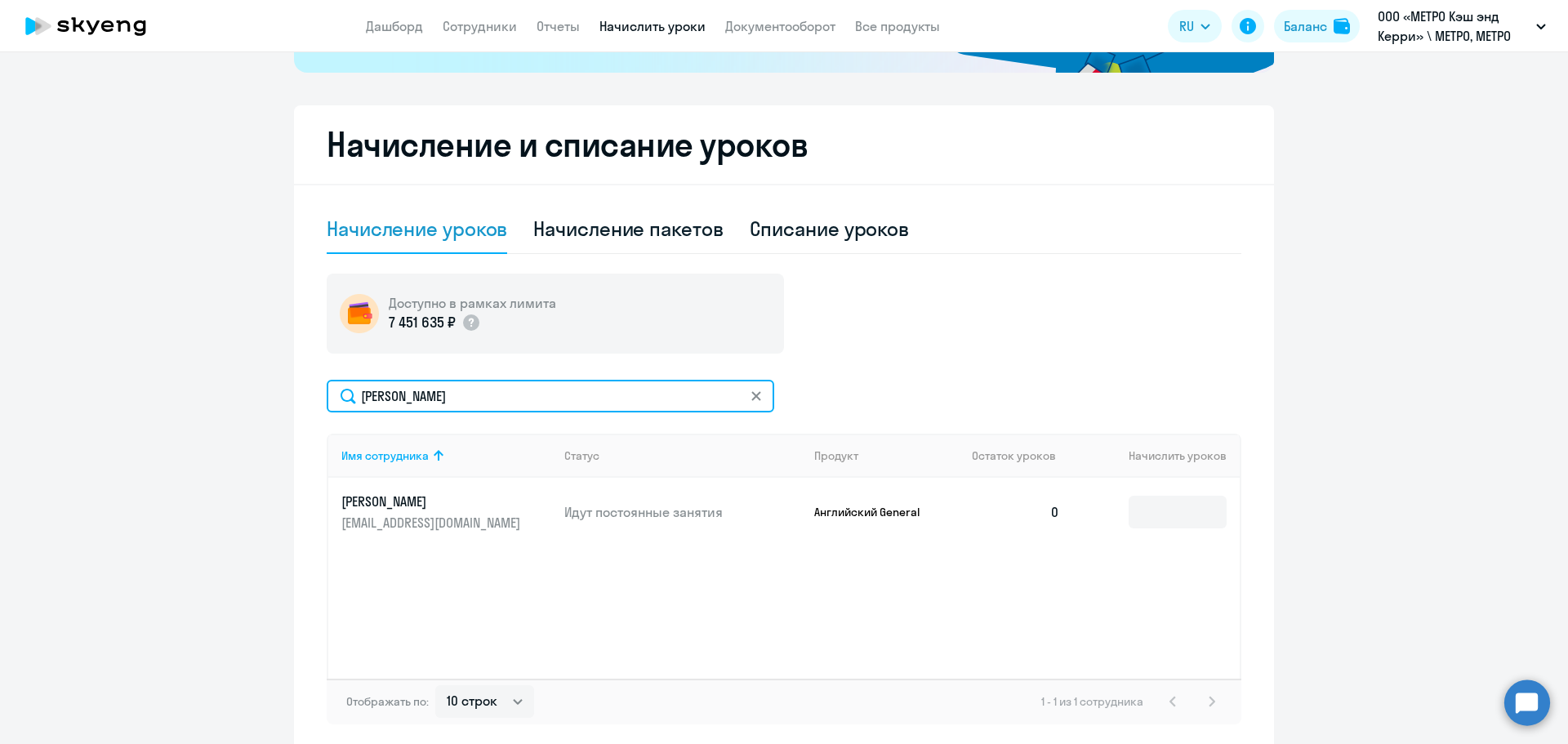
type input "[PERSON_NAME]"
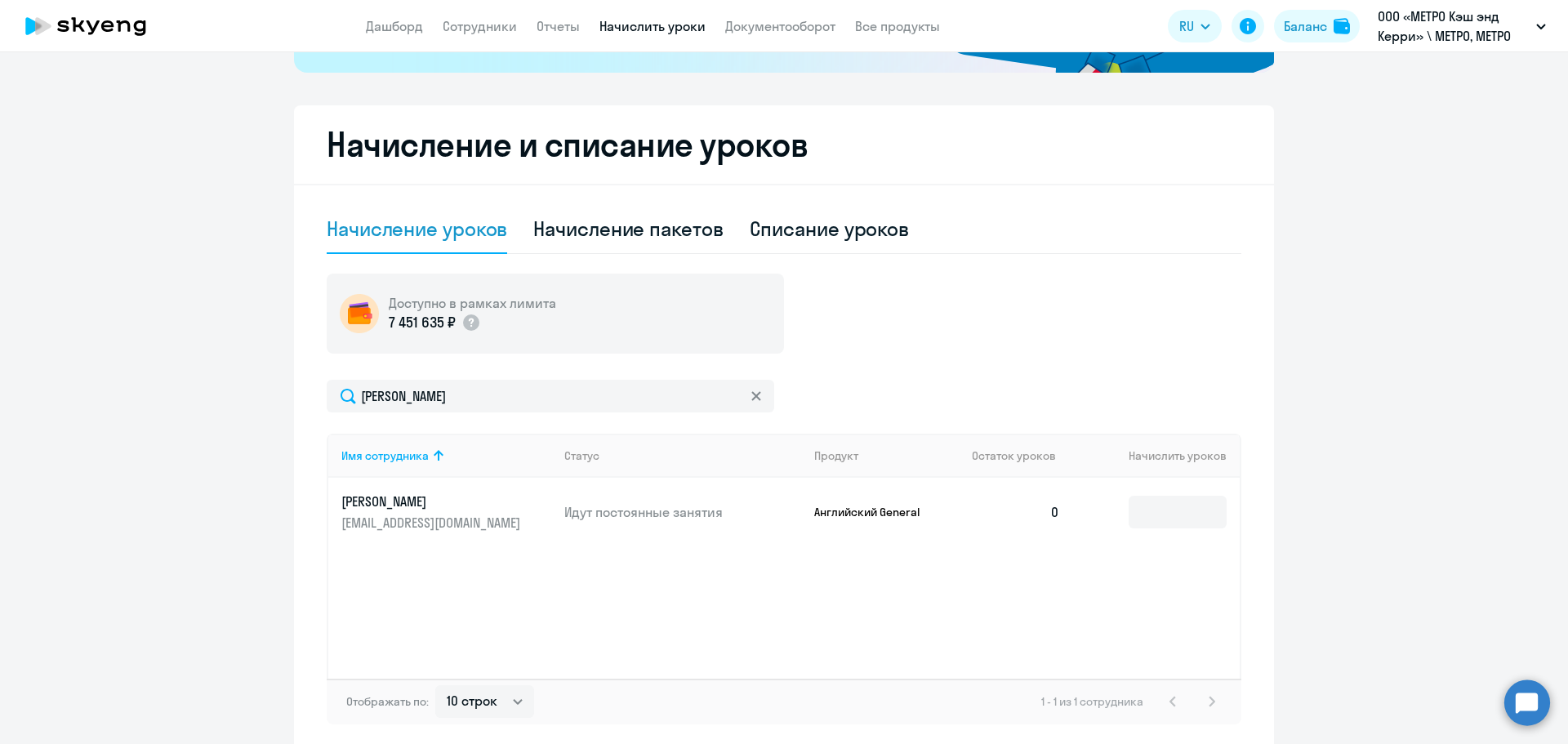
click at [1224, 495] on td at bounding box center [1156, 511] width 167 height 68
click at [1184, 508] on input at bounding box center [1177, 511] width 98 height 33
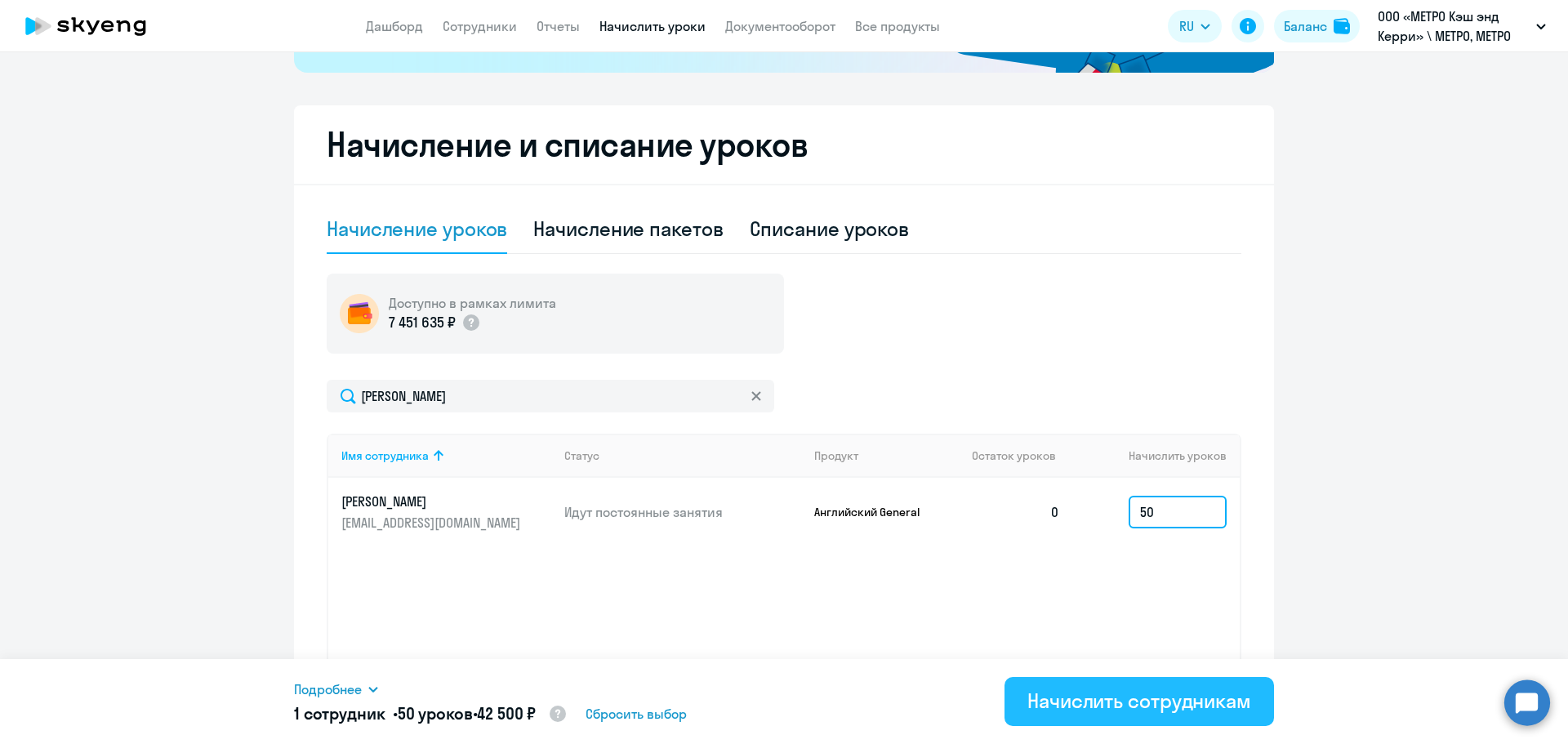
type input "50"
click at [1150, 684] on button "Начислить сотрудникам" at bounding box center [1139, 701] width 270 height 49
